Goal: Task Accomplishment & Management: Manage account settings

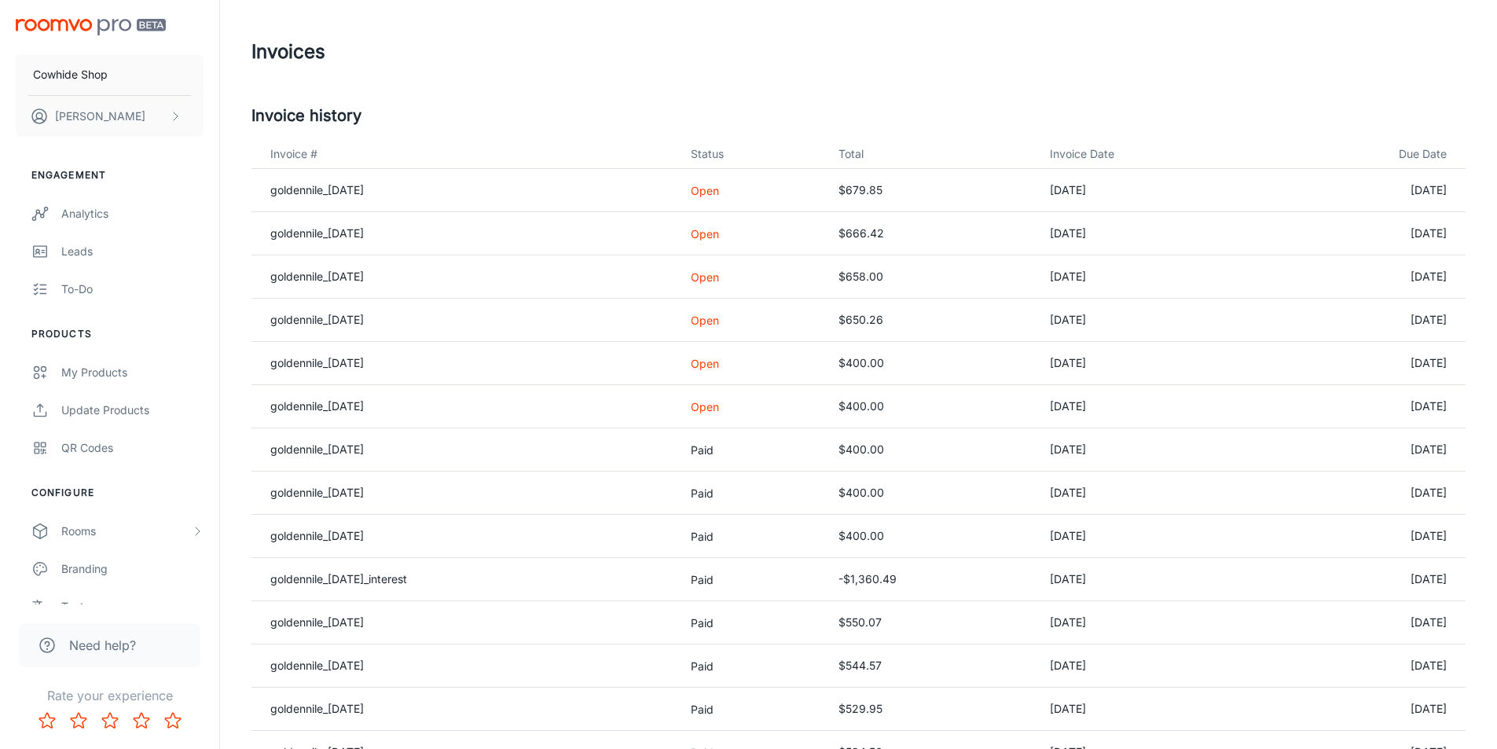
click at [731, 405] on p "Open" at bounding box center [752, 406] width 123 height 17
click at [318, 409] on link "goldennile_[DATE]" at bounding box center [317, 405] width 94 height 13
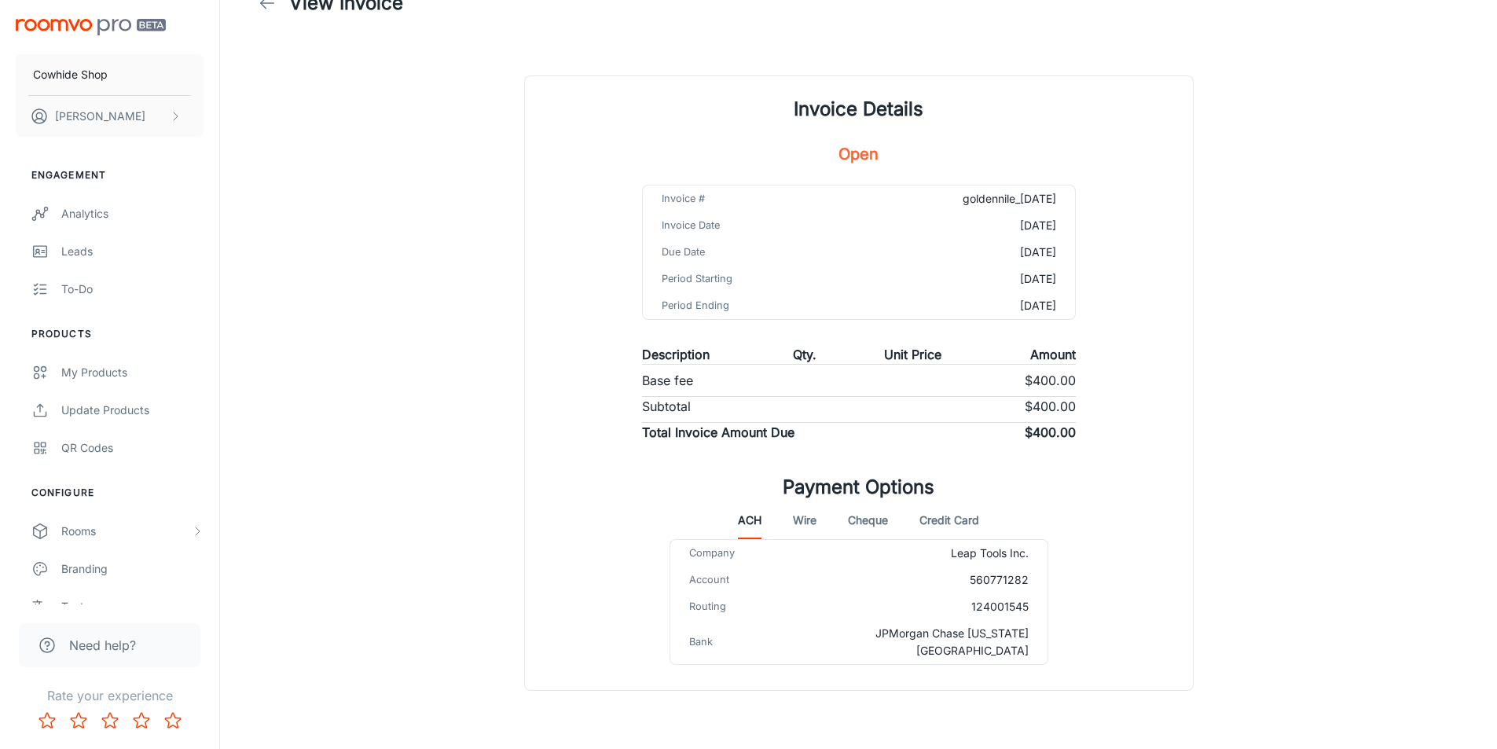
scroll to position [75, 0]
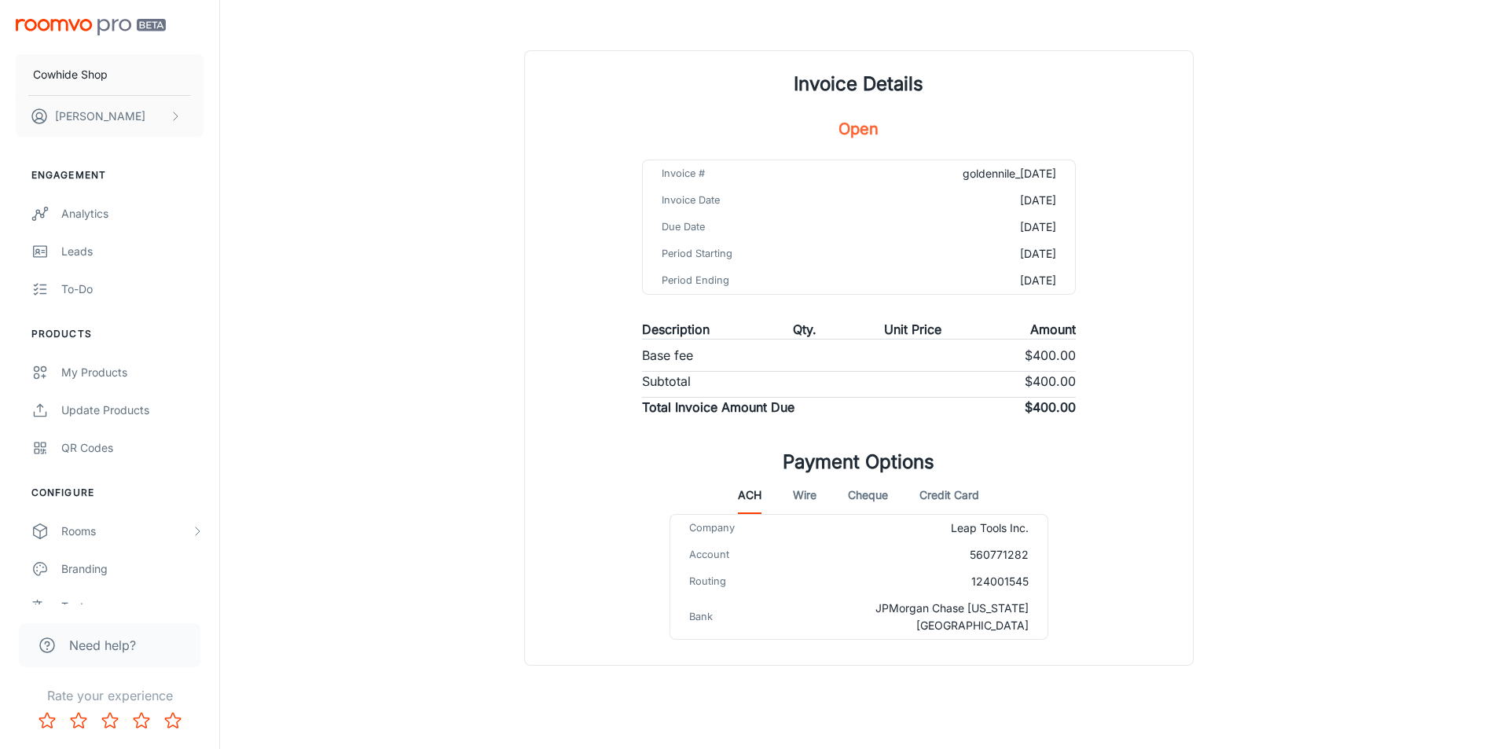
click at [799, 493] on button "Wire" at bounding box center [805, 495] width 24 height 38
click at [866, 499] on button "Cheque" at bounding box center [868, 495] width 40 height 38
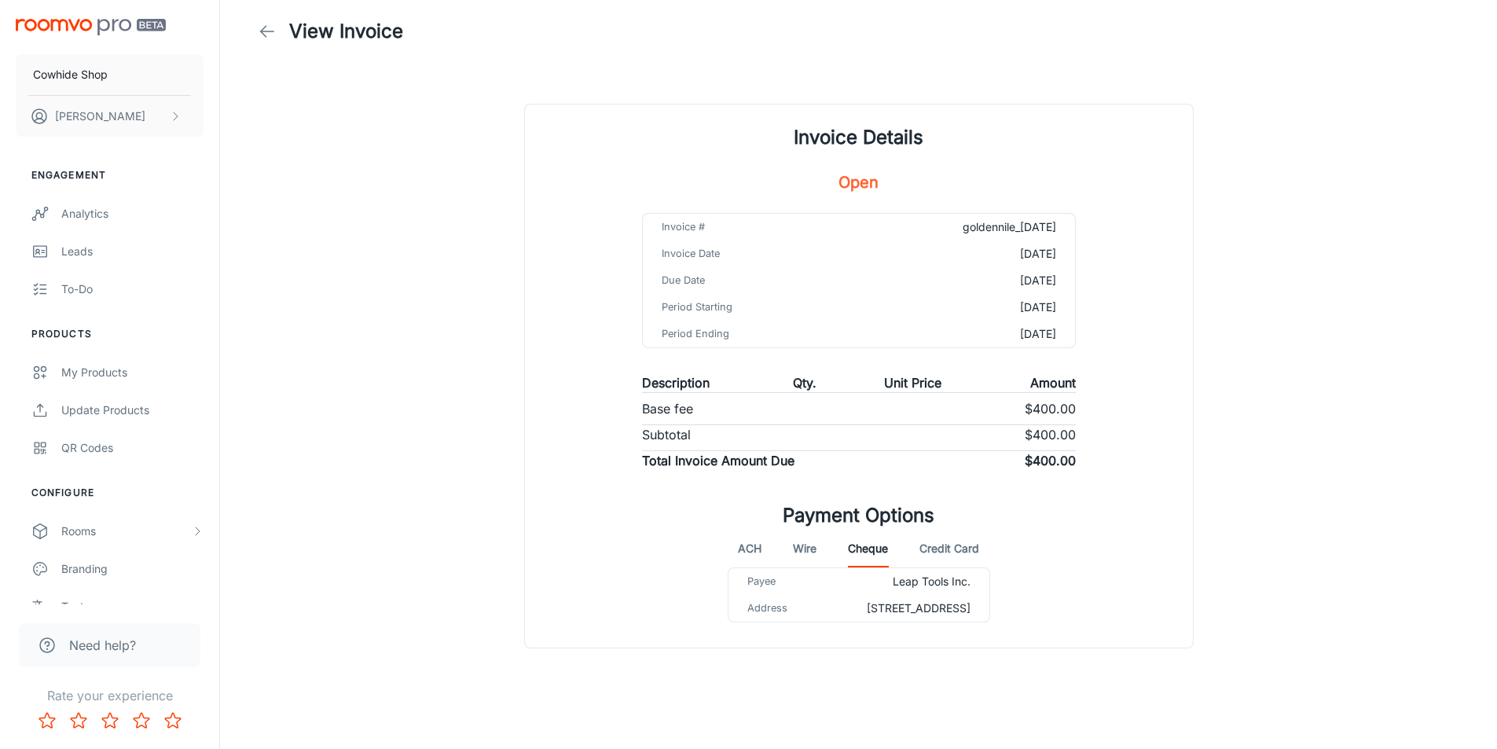
scroll to position [39, 0]
click at [968, 530] on button "Credit Card" at bounding box center [949, 549] width 60 height 38
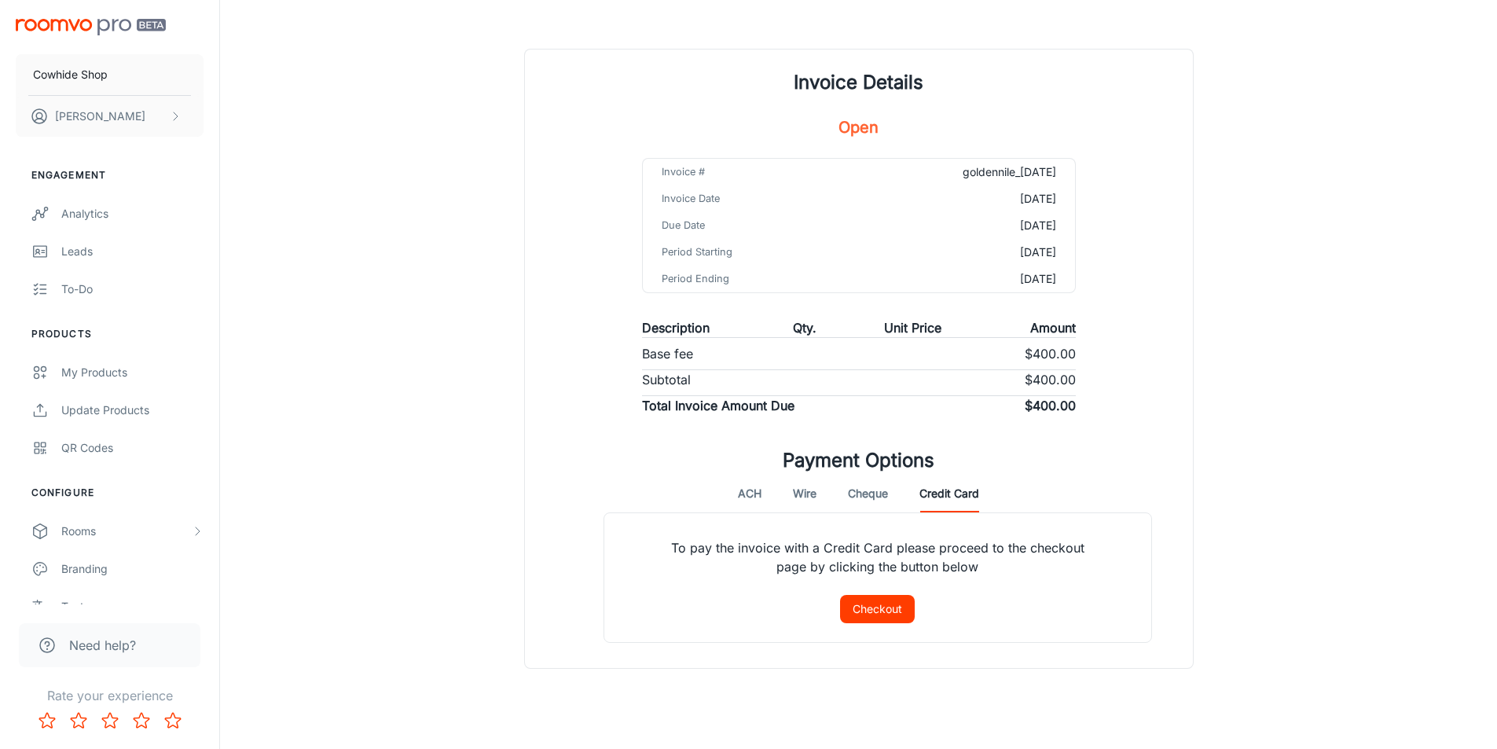
scroll to position [97, 0]
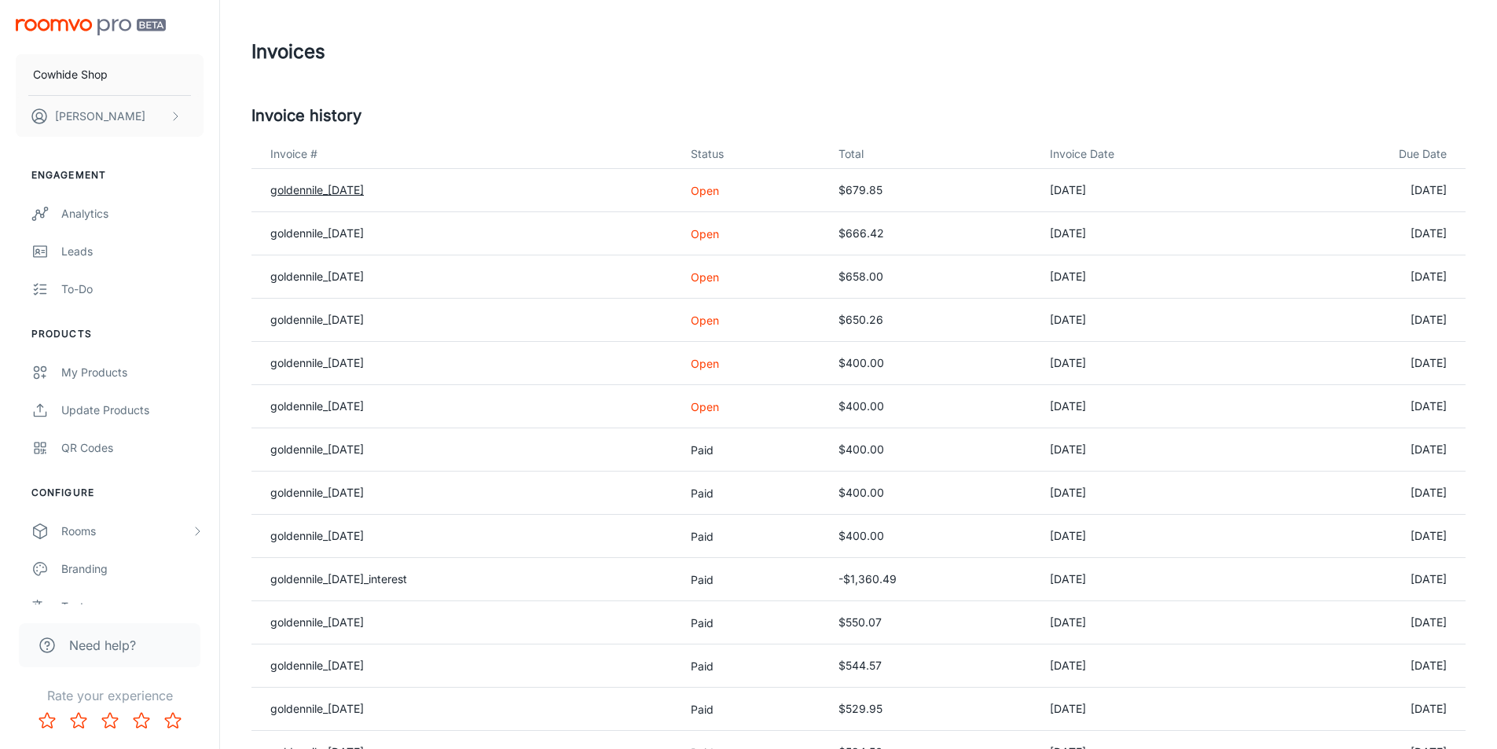
click at [341, 190] on link "goldennile_[DATE]" at bounding box center [317, 189] width 94 height 13
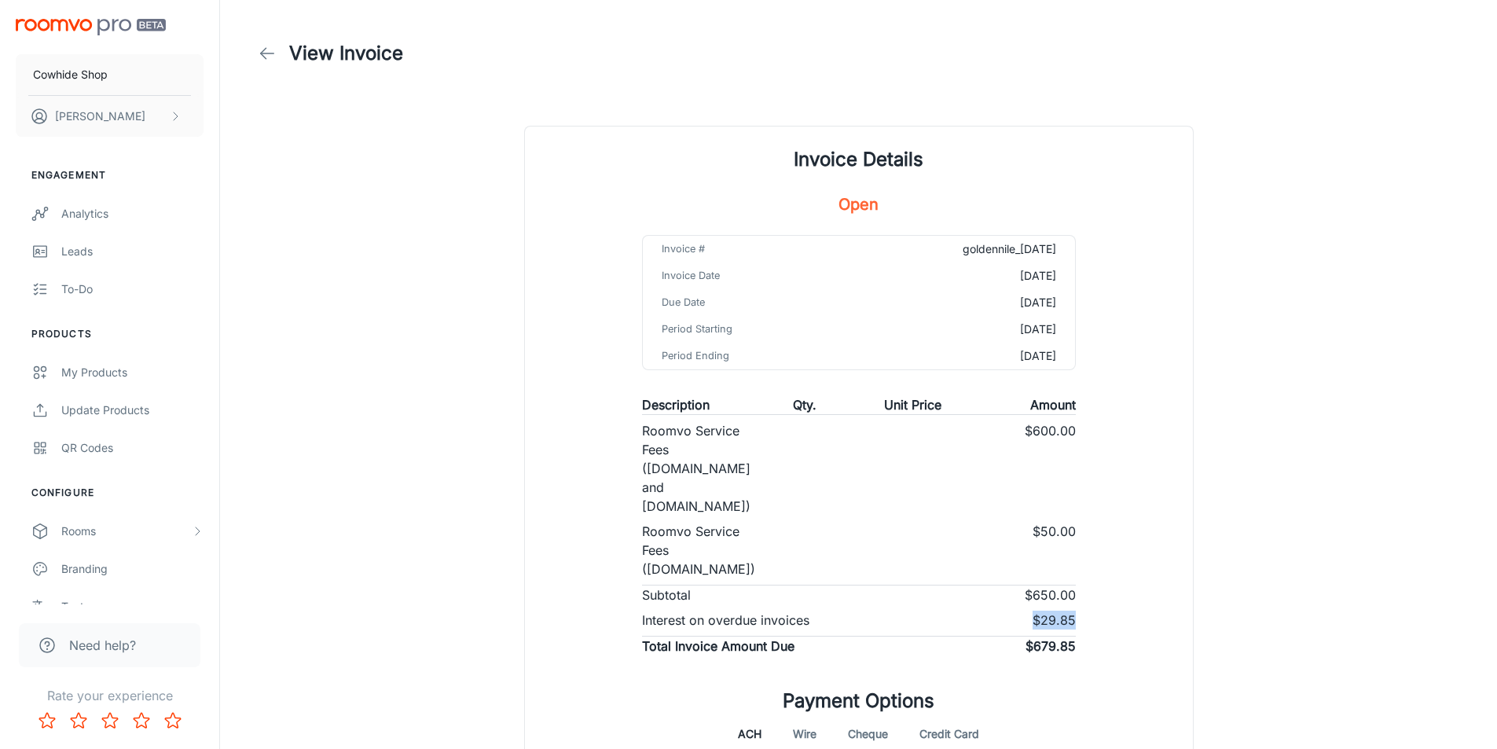
drag, startPoint x: 1007, startPoint y: 601, endPoint x: 1113, endPoint y: 600, distance: 106.1
click at [1113, 600] on div "Invoice Details Open Invoice # goldennile_[DATE] Invoice Date [DATE] Due Date […" at bounding box center [859, 515] width 668 height 777
click at [1141, 588] on div "Invoice Details Open Invoice # goldennile_[DATE] Invoice Date [DATE] Due Date […" at bounding box center [859, 515] width 668 height 777
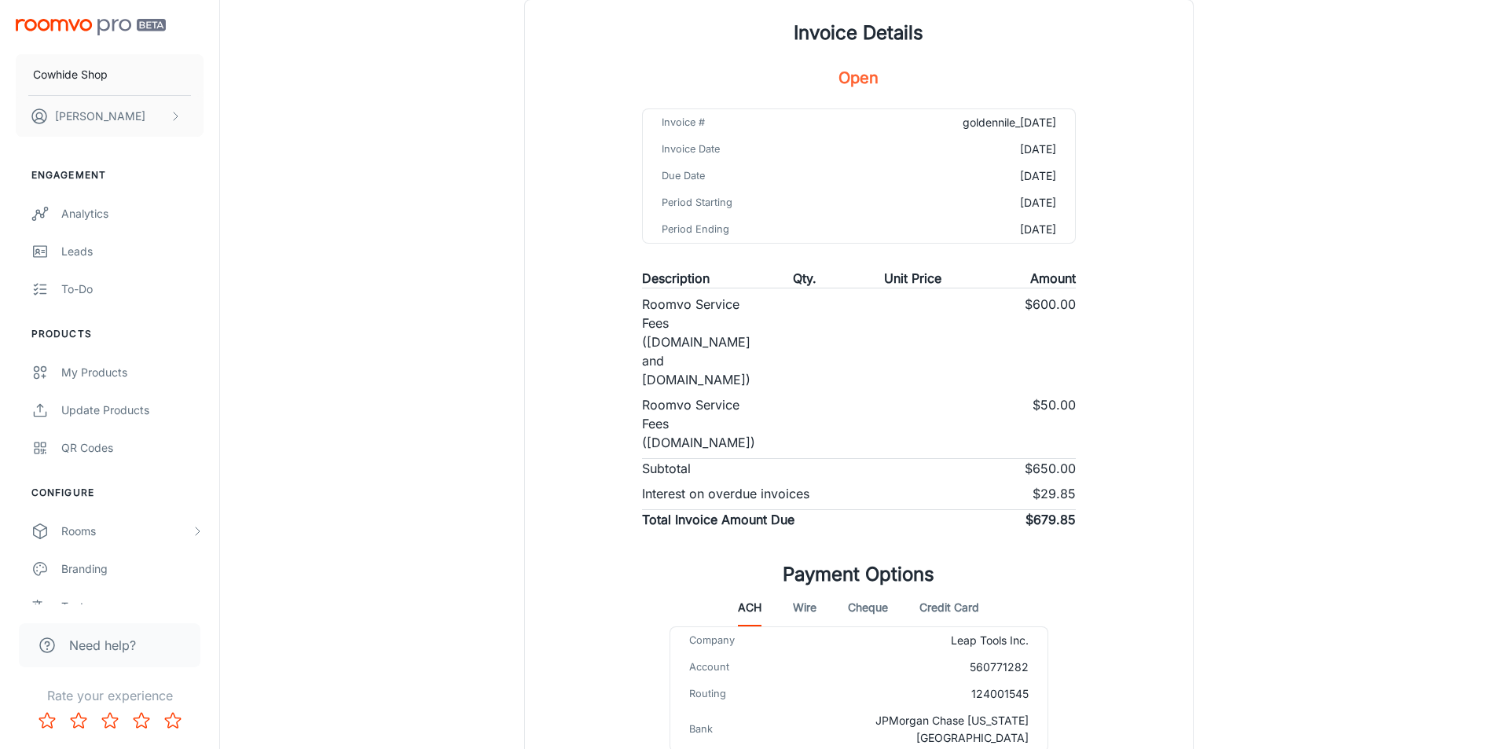
scroll to position [157, 0]
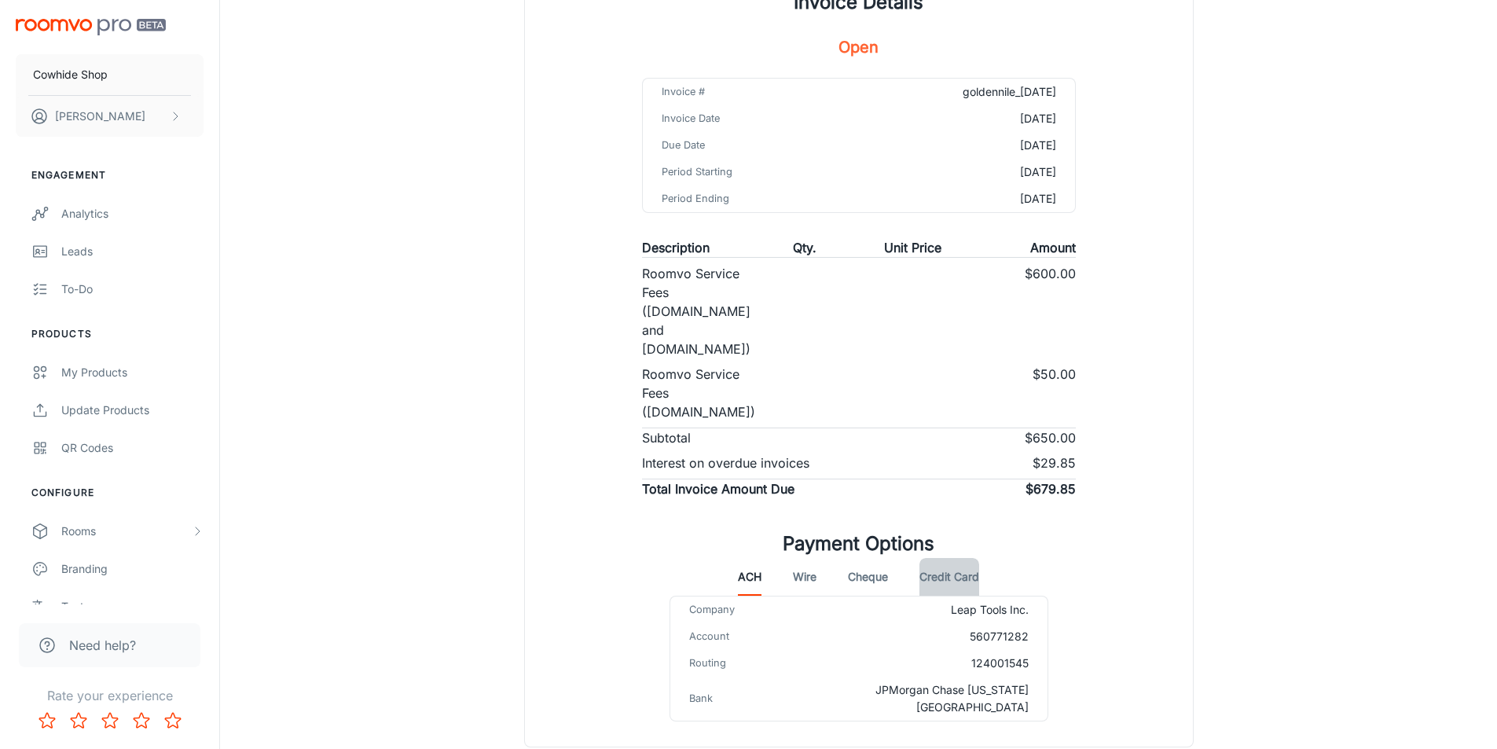
click at [959, 560] on button "Credit Card" at bounding box center [949, 577] width 60 height 38
